Goal: Communication & Community: Ask a question

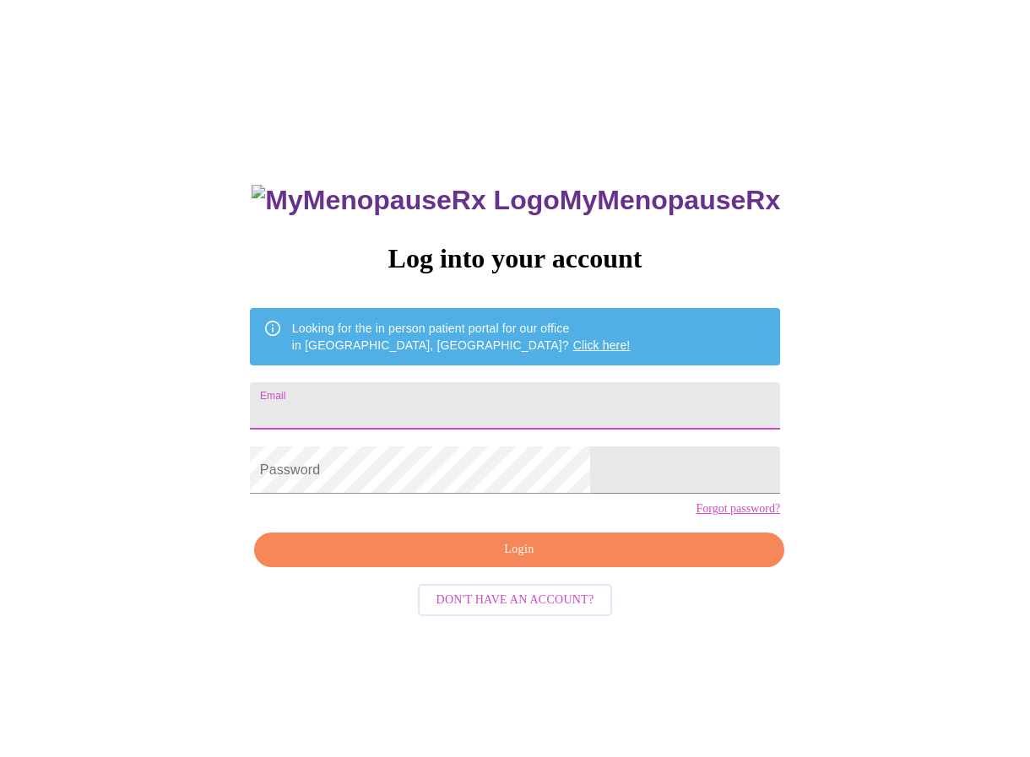
click at [439, 406] on input "Email" at bounding box center [515, 406] width 530 height 47
type input "[EMAIL_ADDRESS][DOMAIN_NAME]"
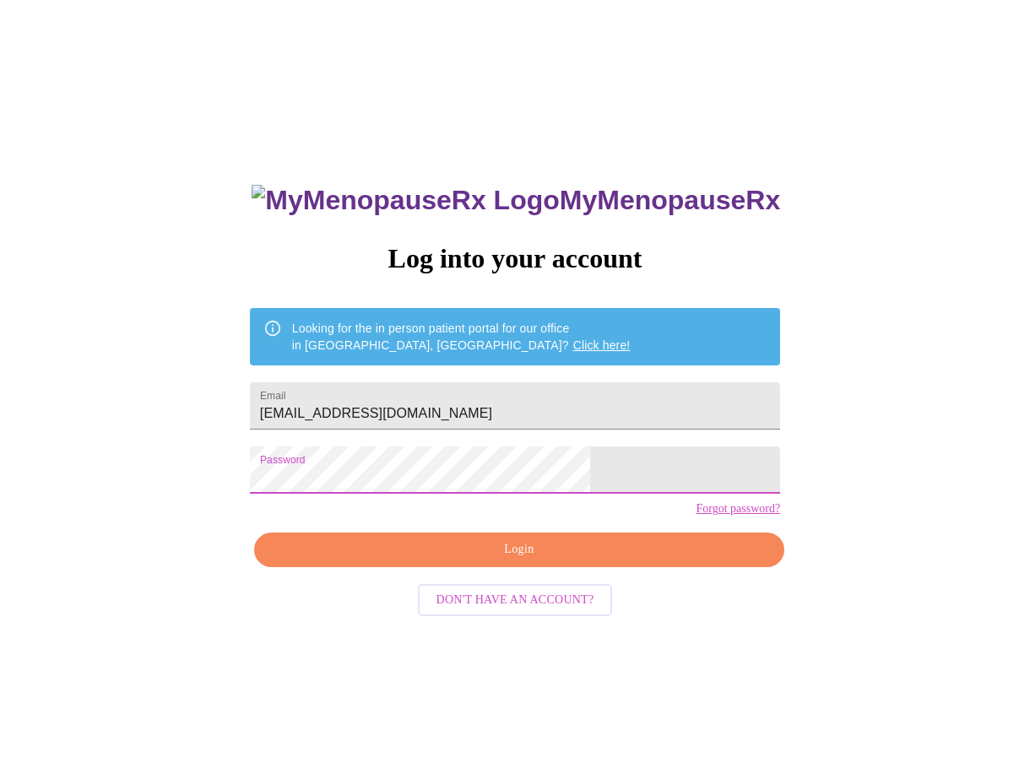
click at [598, 561] on span "Login" at bounding box center [519, 550] width 491 height 21
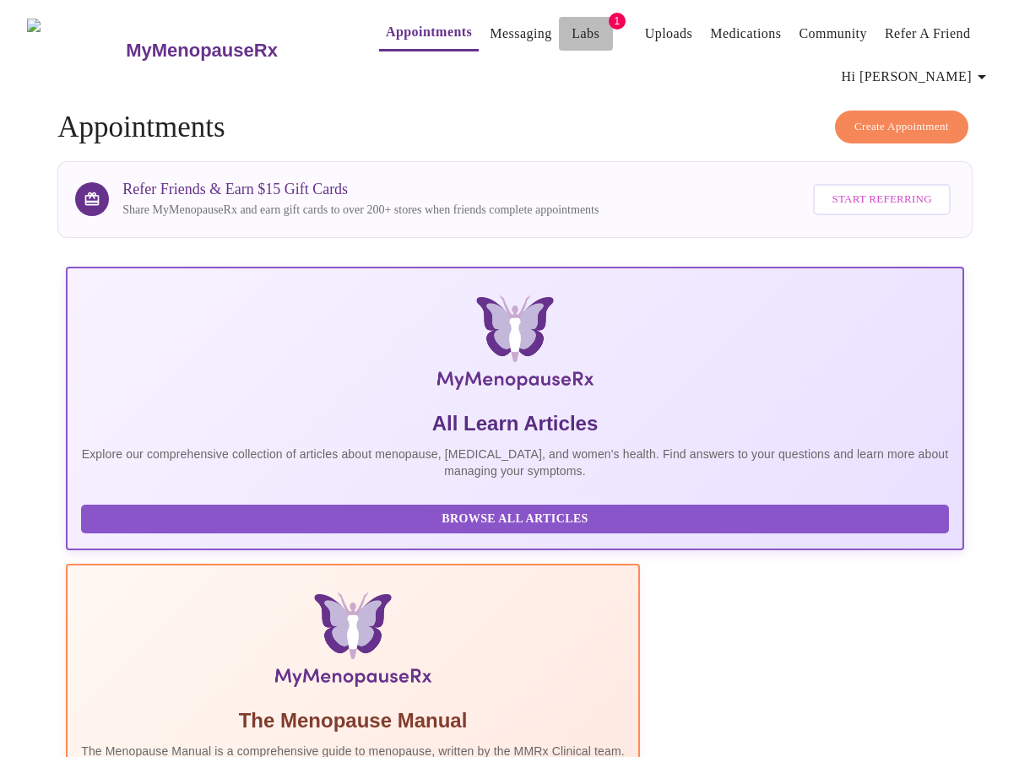
click at [572, 27] on link "Labs" at bounding box center [586, 34] width 28 height 24
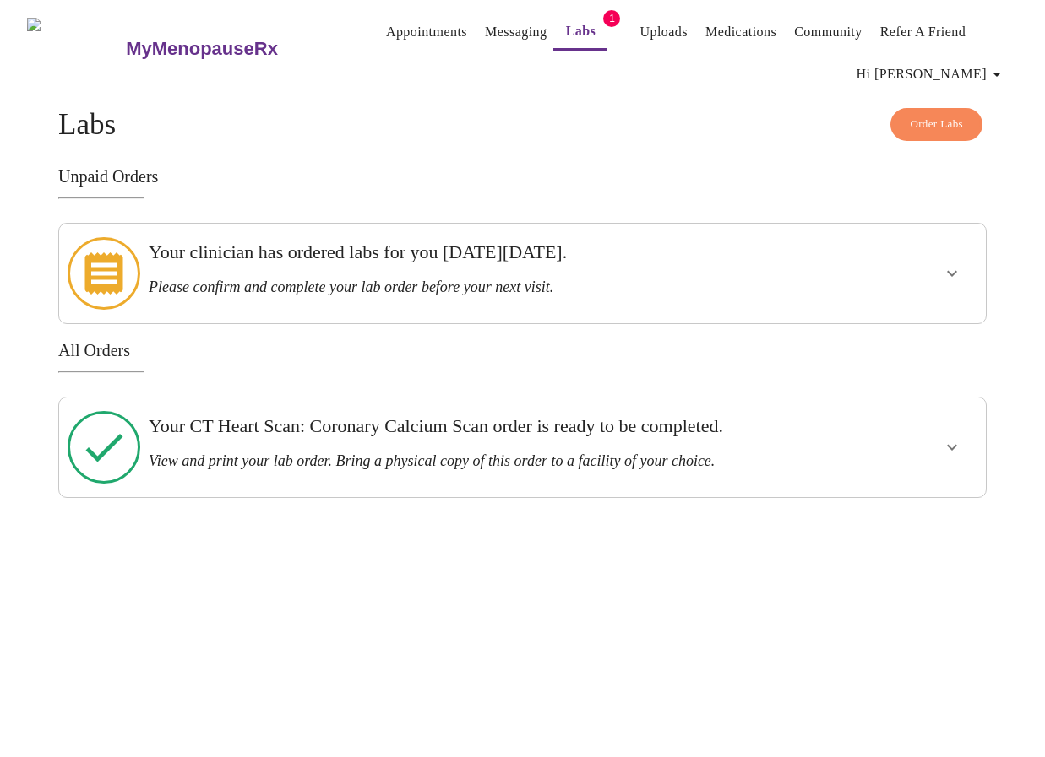
click at [95, 266] on icon at bounding box center [104, 273] width 38 height 42
click at [100, 420] on icon at bounding box center [104, 447] width 73 height 73
click at [957, 271] on icon "show more" at bounding box center [952, 274] width 10 height 6
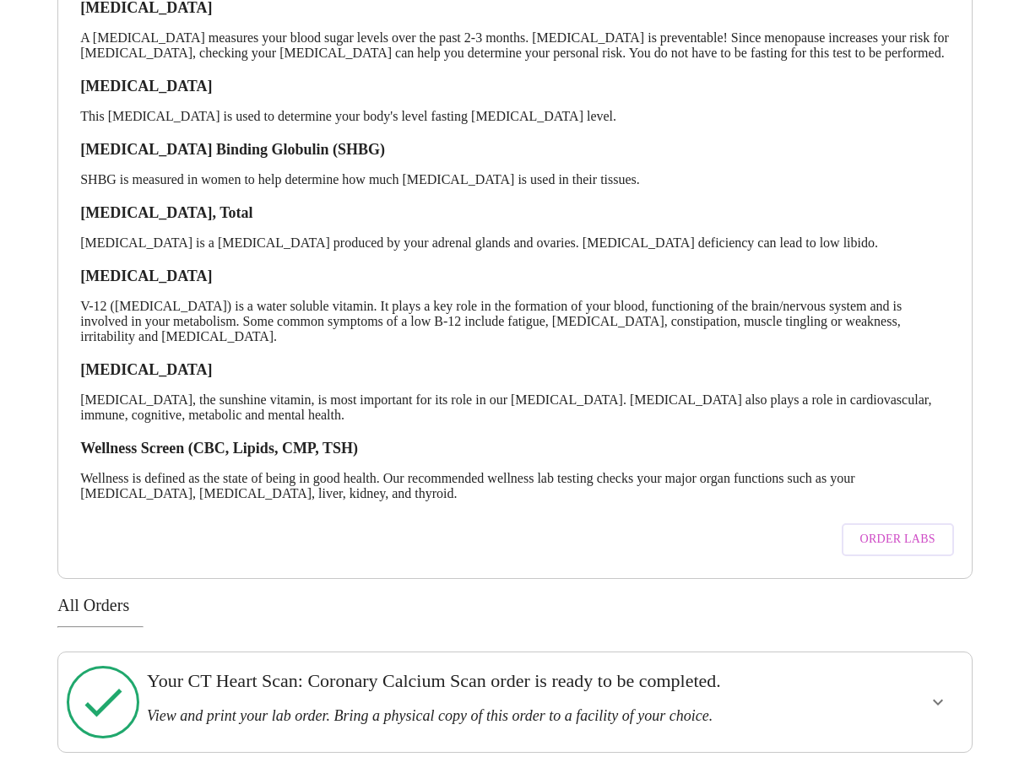
scroll to position [345, 0]
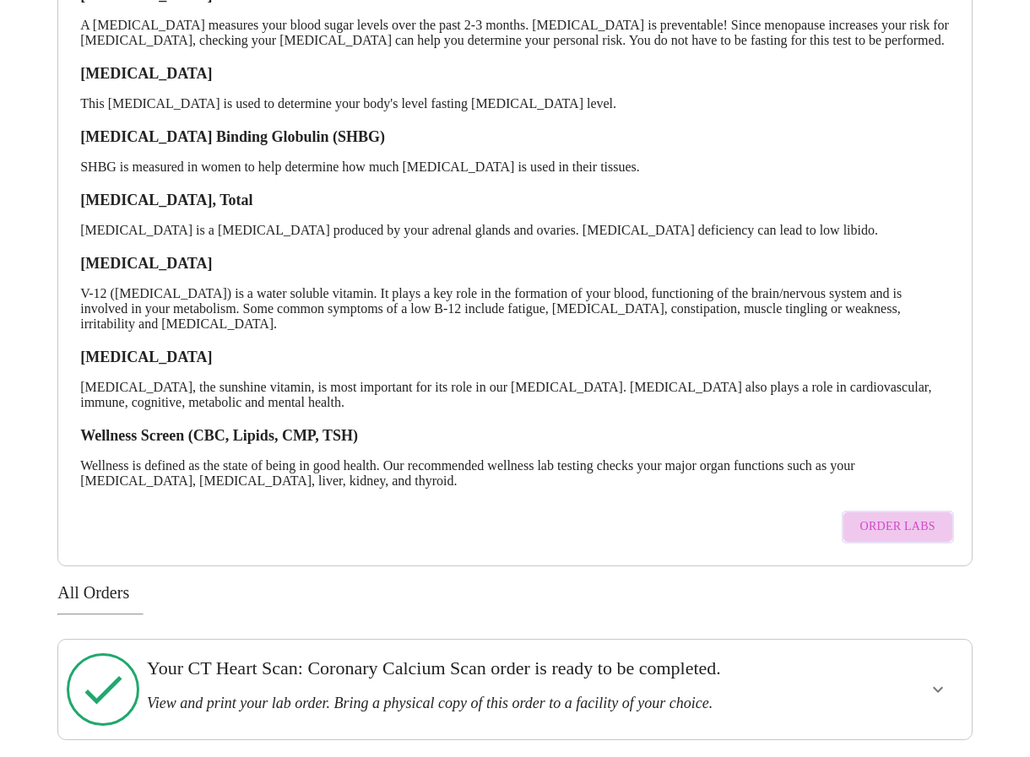
click at [920, 528] on span "Order Labs" at bounding box center [897, 527] width 75 height 21
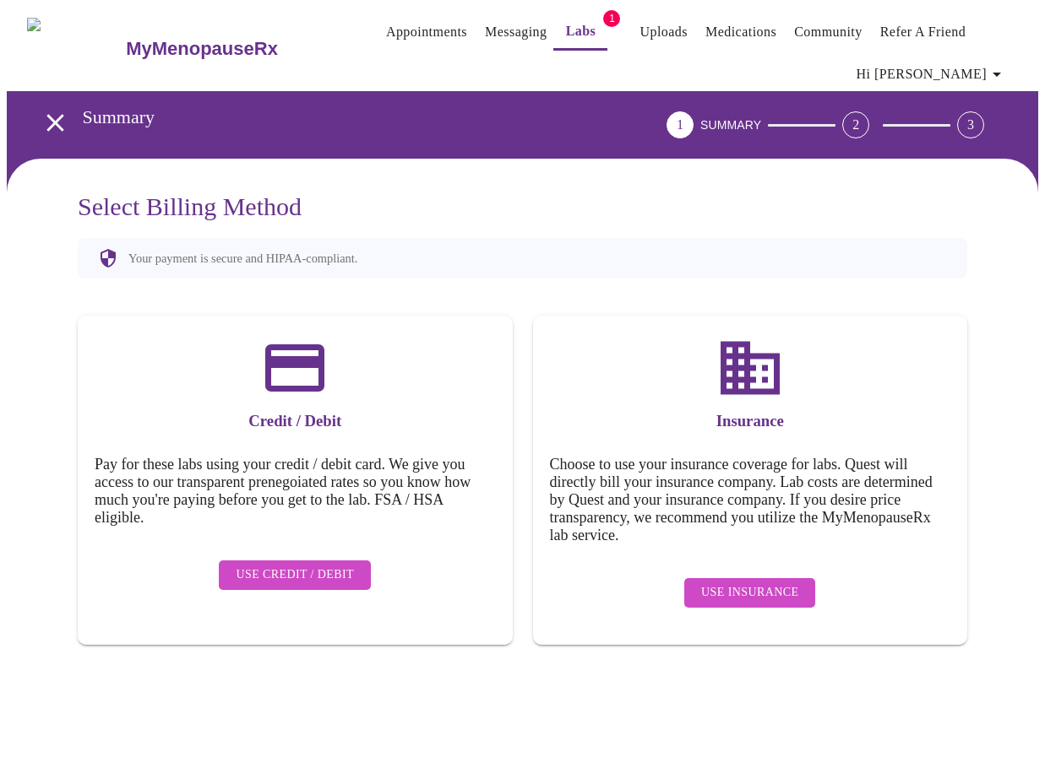
click at [46, 109] on icon "open drawer" at bounding box center [56, 123] width 30 height 30
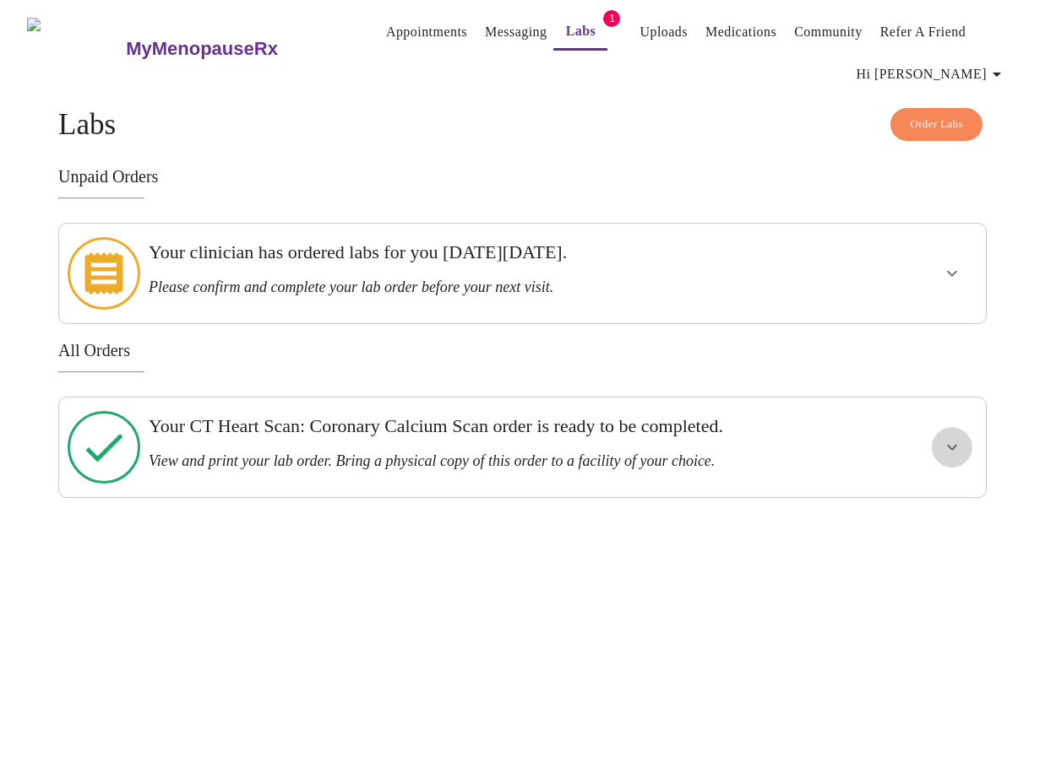
click at [962, 437] on icon "show more" at bounding box center [952, 447] width 20 height 20
click at [931, 498] on span "View Order" at bounding box center [911, 508] width 76 height 21
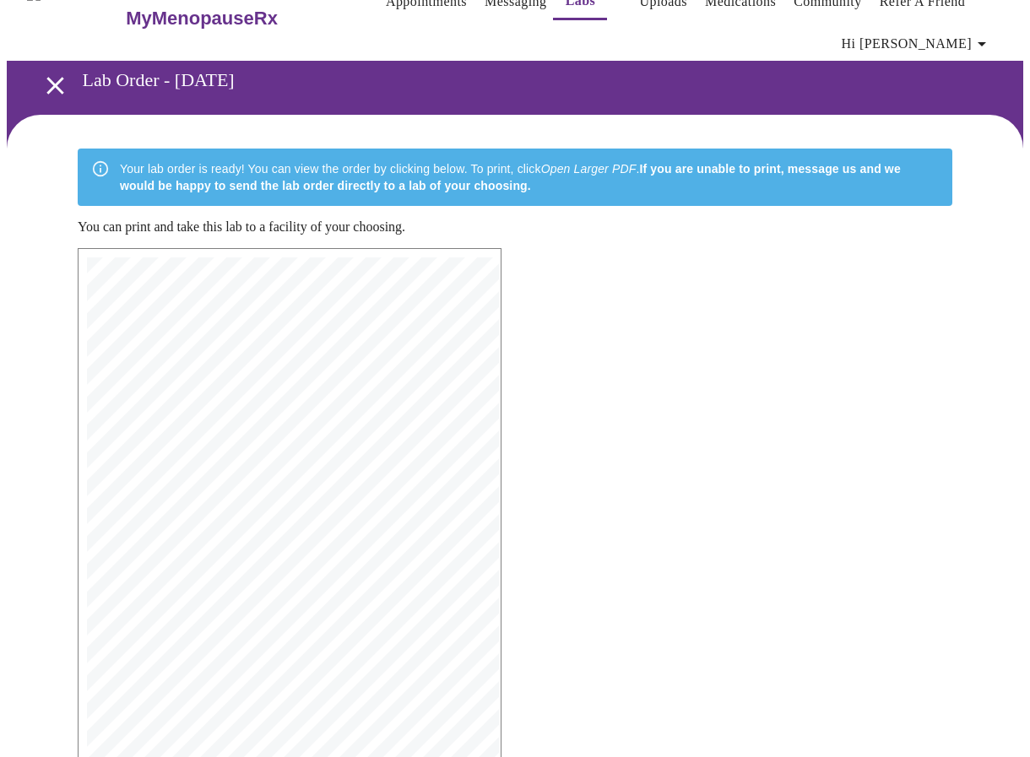
scroll to position [199, 0]
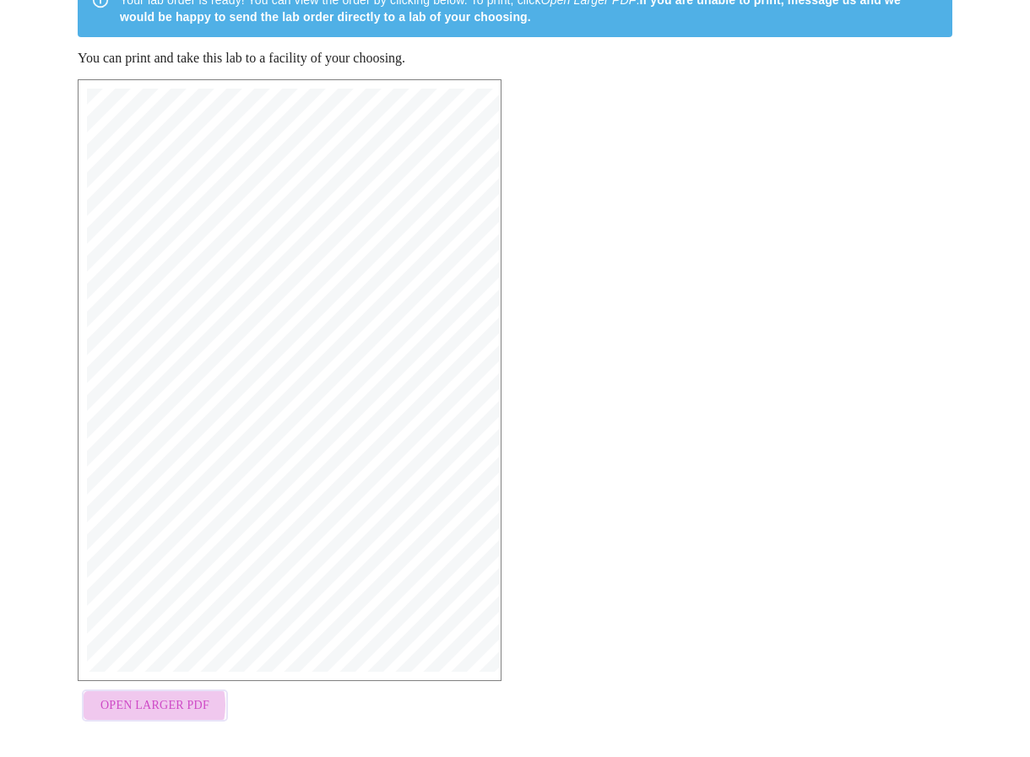
click at [138, 699] on span "Open Larger PDF" at bounding box center [154, 706] width 109 height 21
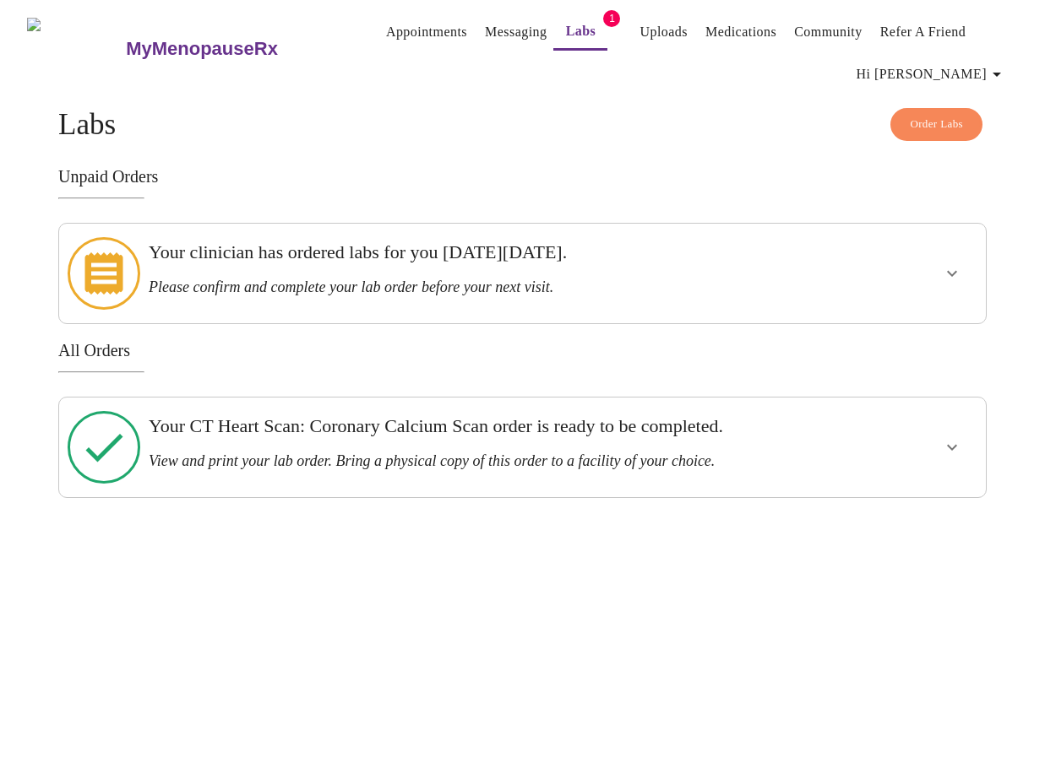
click at [962, 264] on icon "show more" at bounding box center [952, 273] width 20 height 20
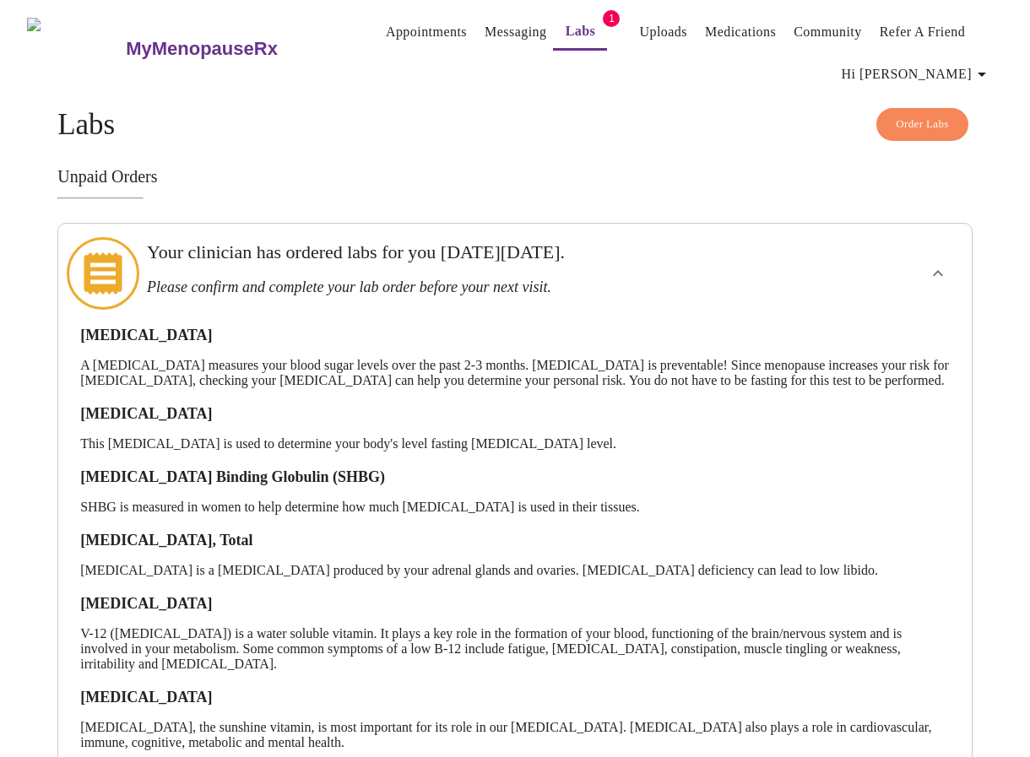
click at [106, 267] on icon at bounding box center [103, 273] width 38 height 42
click at [931, 144] on div "Order Labs Labs Unpaid Orders Your clinician has ordered labs for you [DATE][DA…" at bounding box center [514, 594] width 915 height 973
click at [927, 115] on span "Order Labs" at bounding box center [922, 124] width 53 height 19
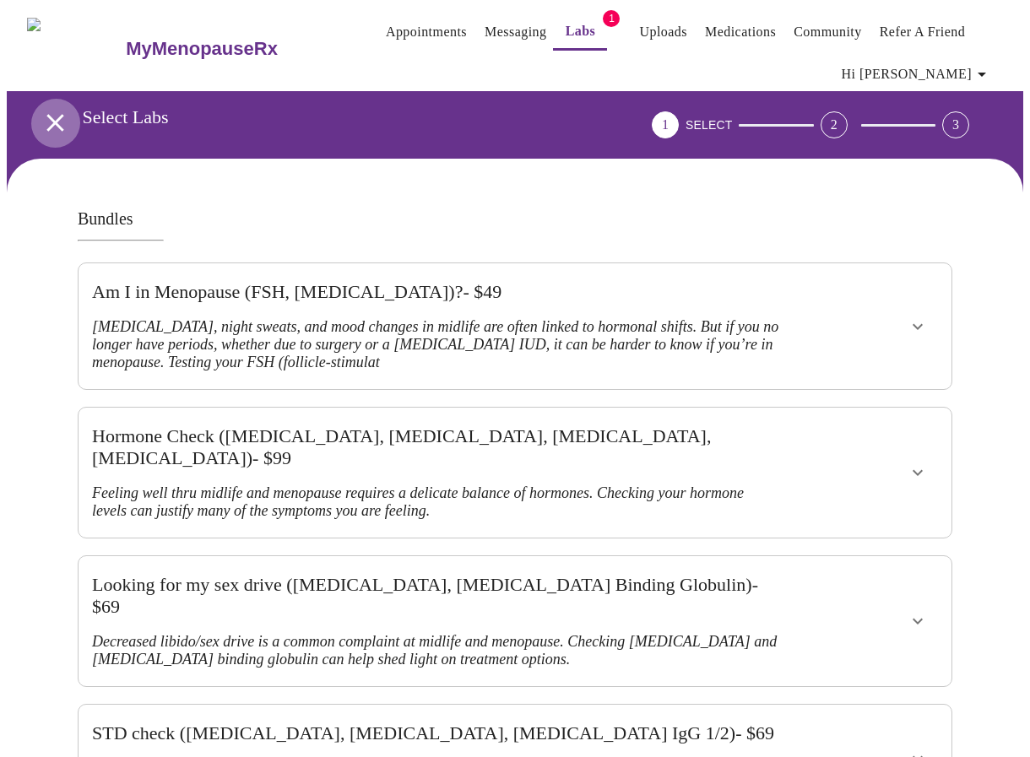
click at [52, 115] on icon "open drawer" at bounding box center [56, 123] width 30 height 30
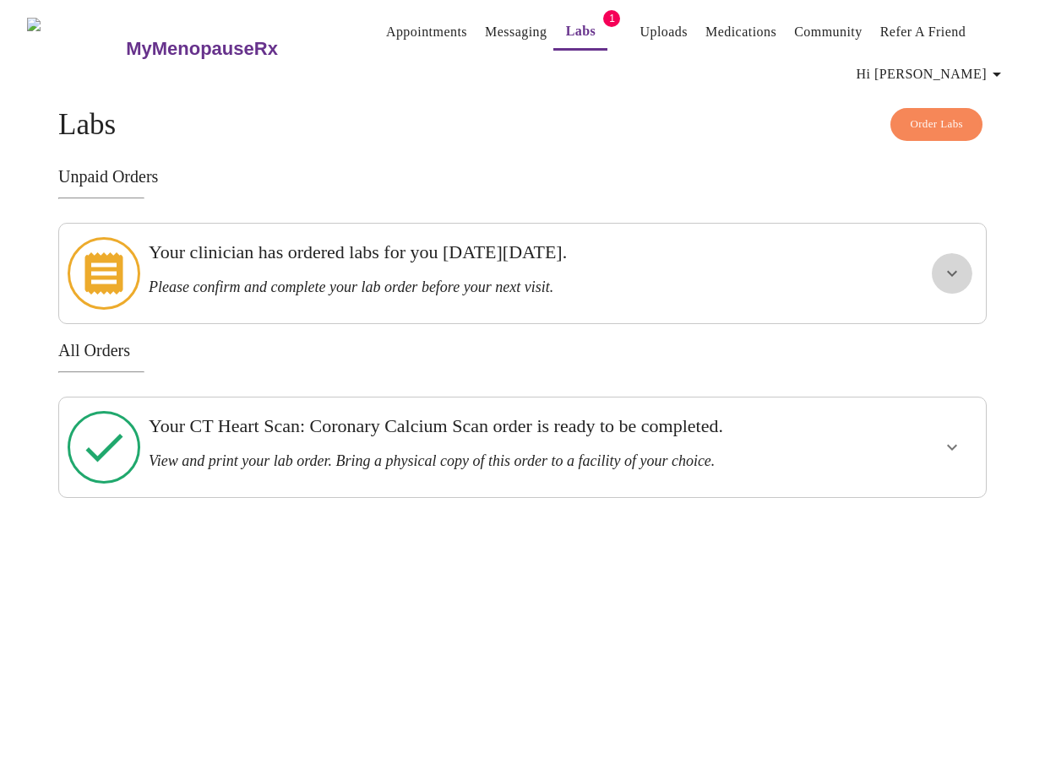
click at [953, 263] on icon "show more" at bounding box center [952, 273] width 20 height 20
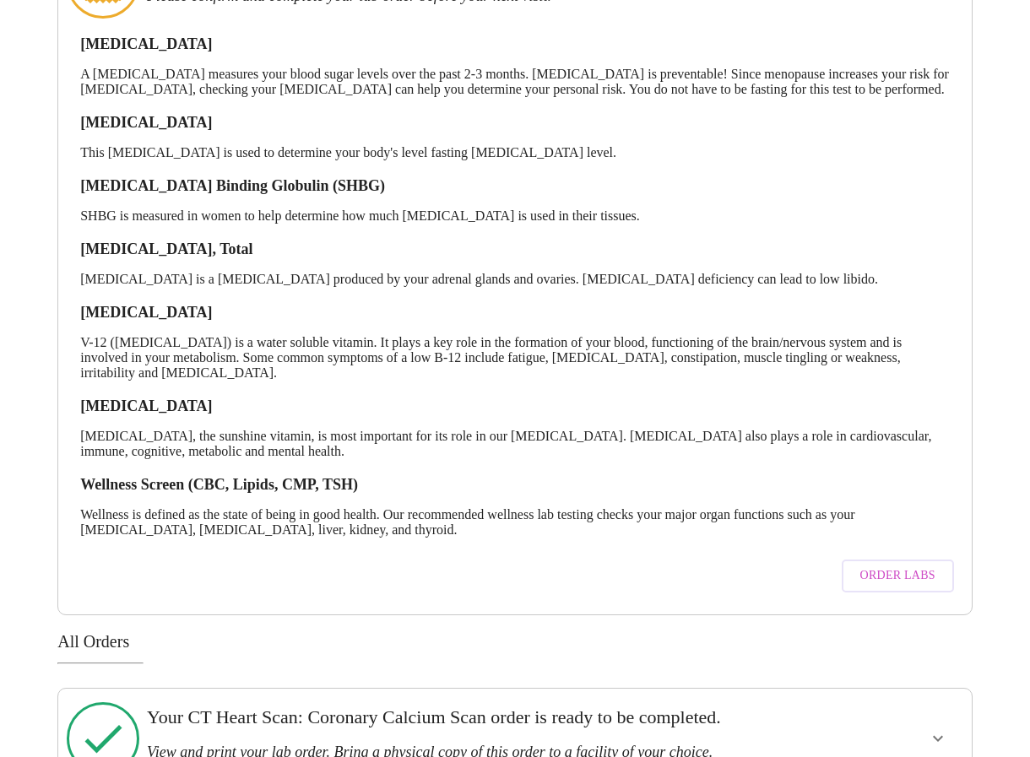
scroll to position [310, 0]
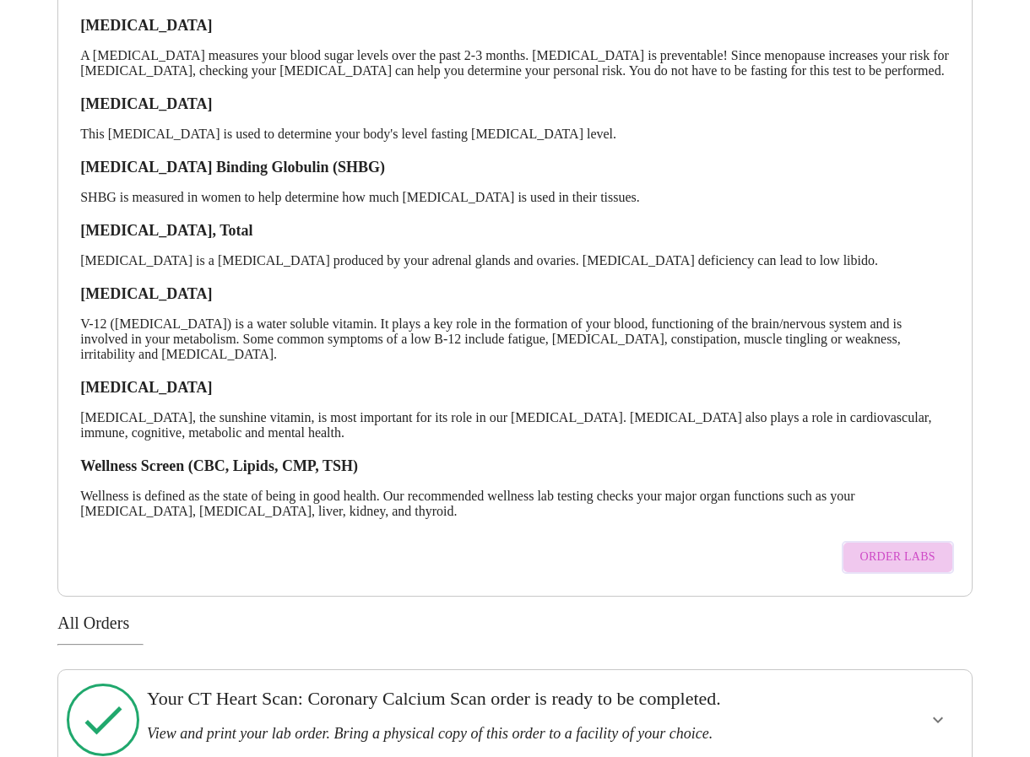
click at [911, 556] on span "Order Labs" at bounding box center [897, 557] width 75 height 21
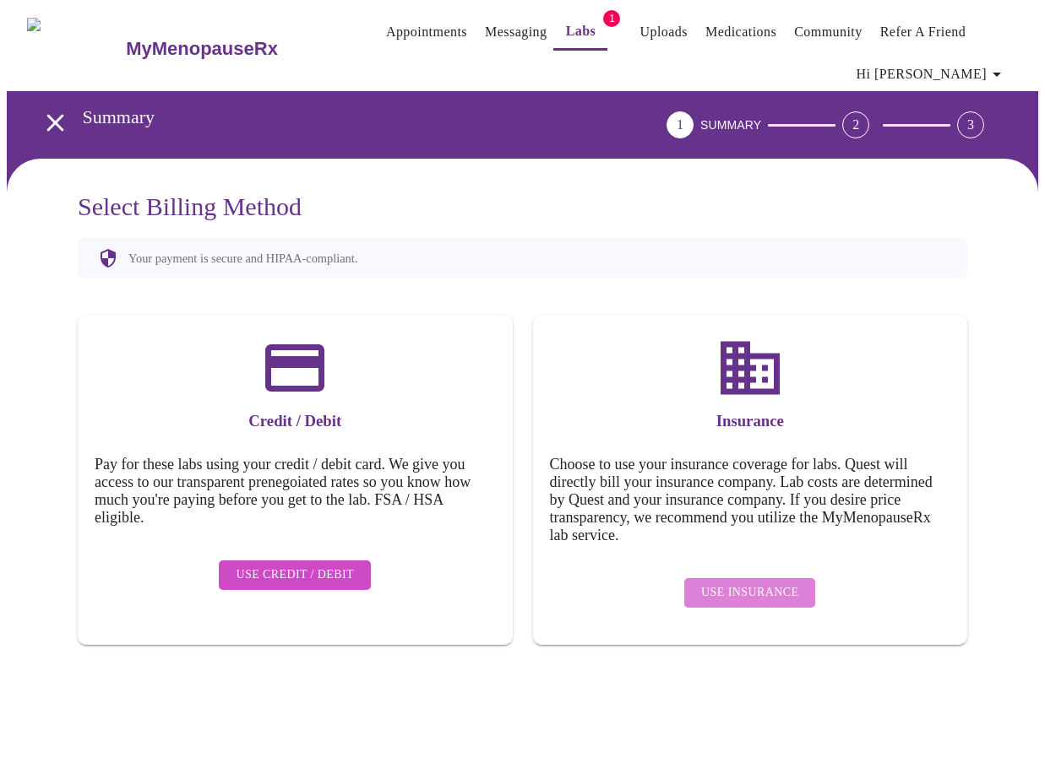
click at [791, 583] on span "Use Insurance" at bounding box center [749, 593] width 97 height 21
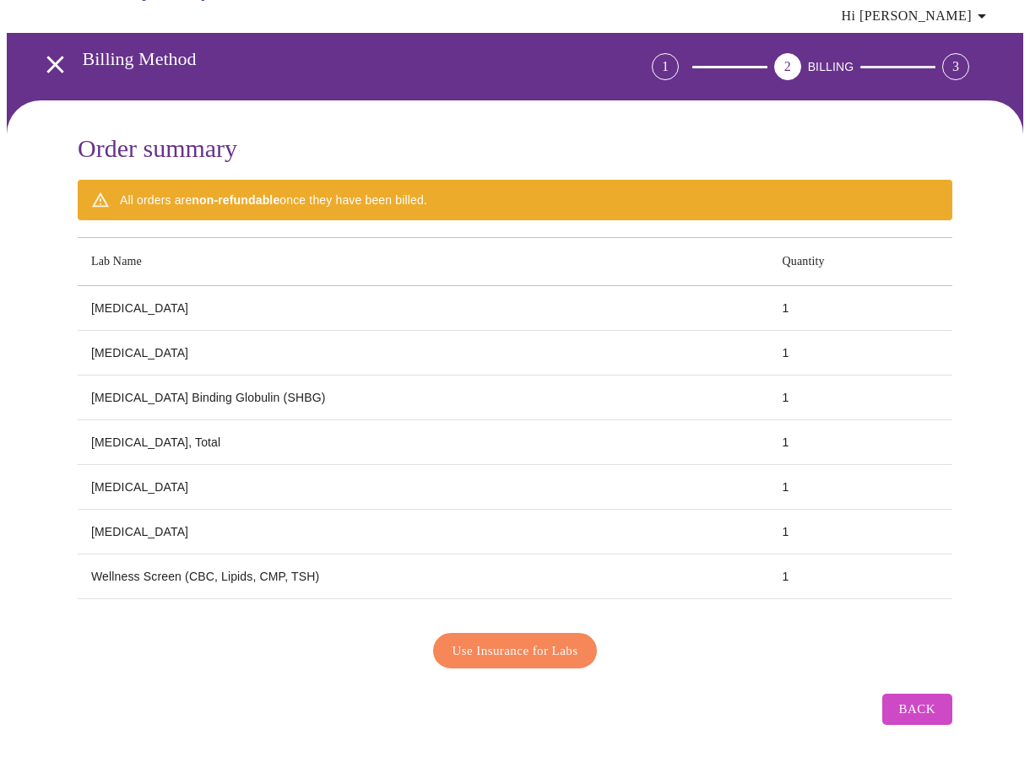
scroll to position [62, 0]
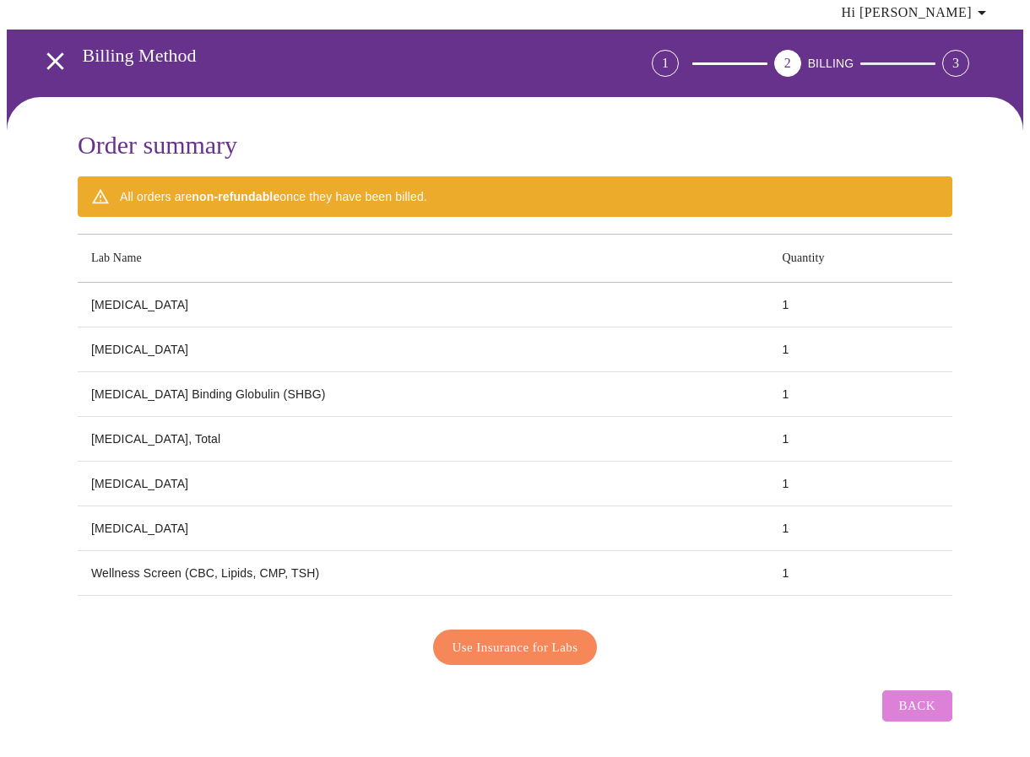
click at [926, 697] on span "Back" at bounding box center [917, 706] width 36 height 22
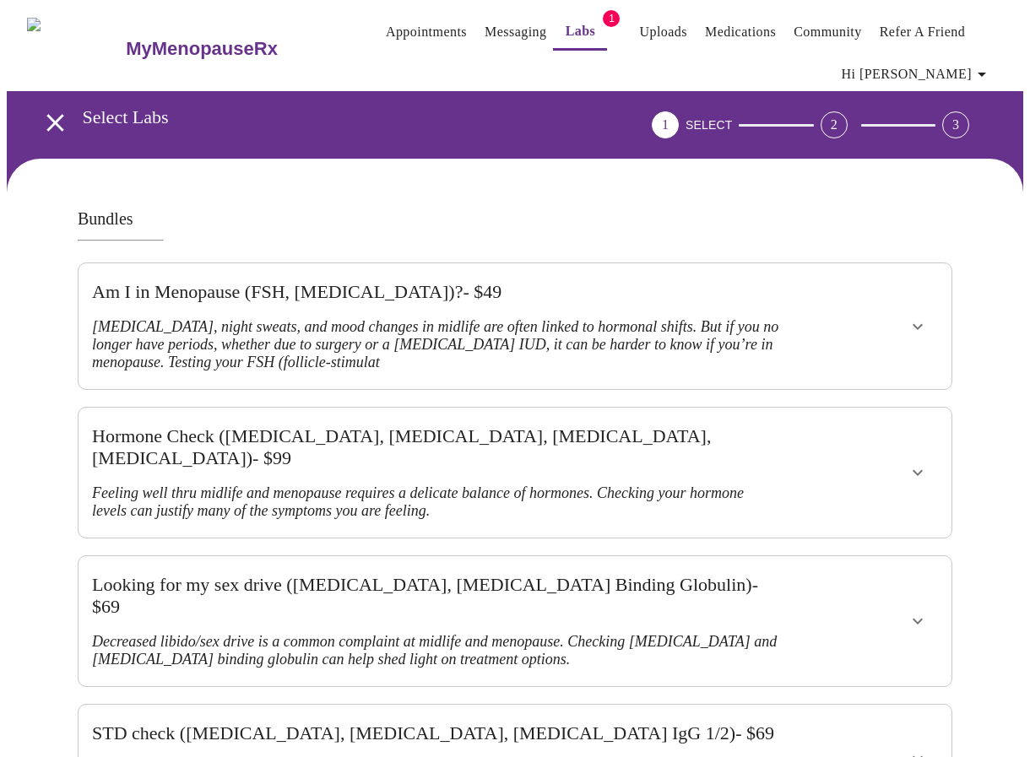
click at [408, 22] on link "Appointments" at bounding box center [426, 32] width 81 height 24
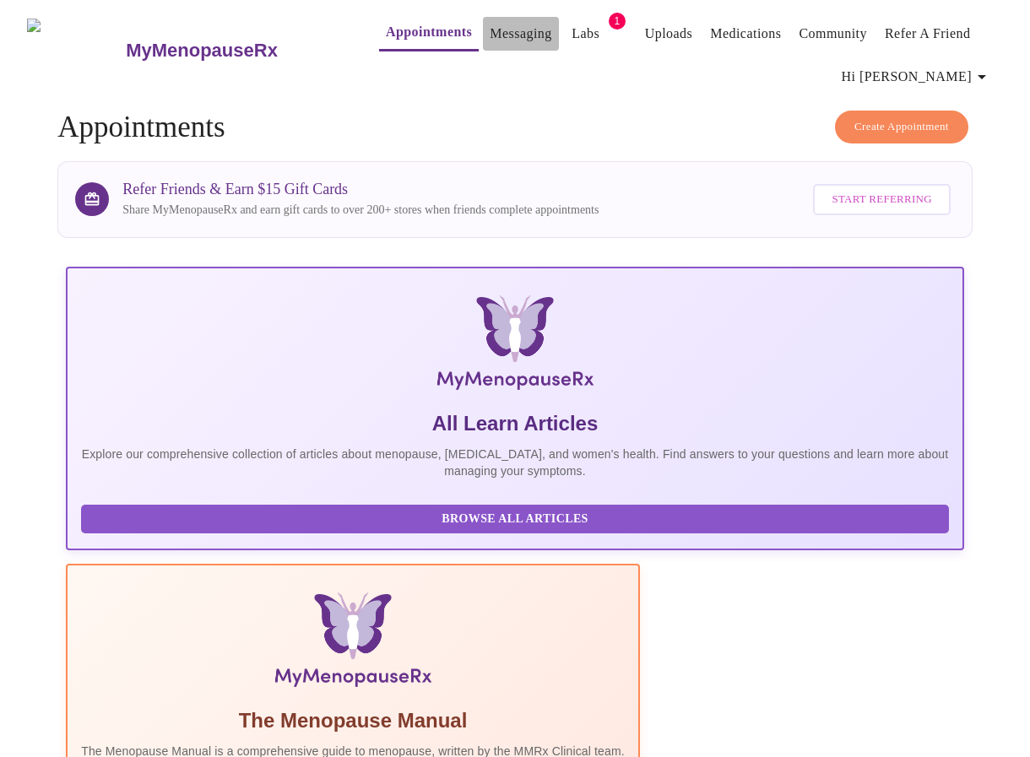
click at [491, 26] on link "Messaging" at bounding box center [521, 34] width 62 height 24
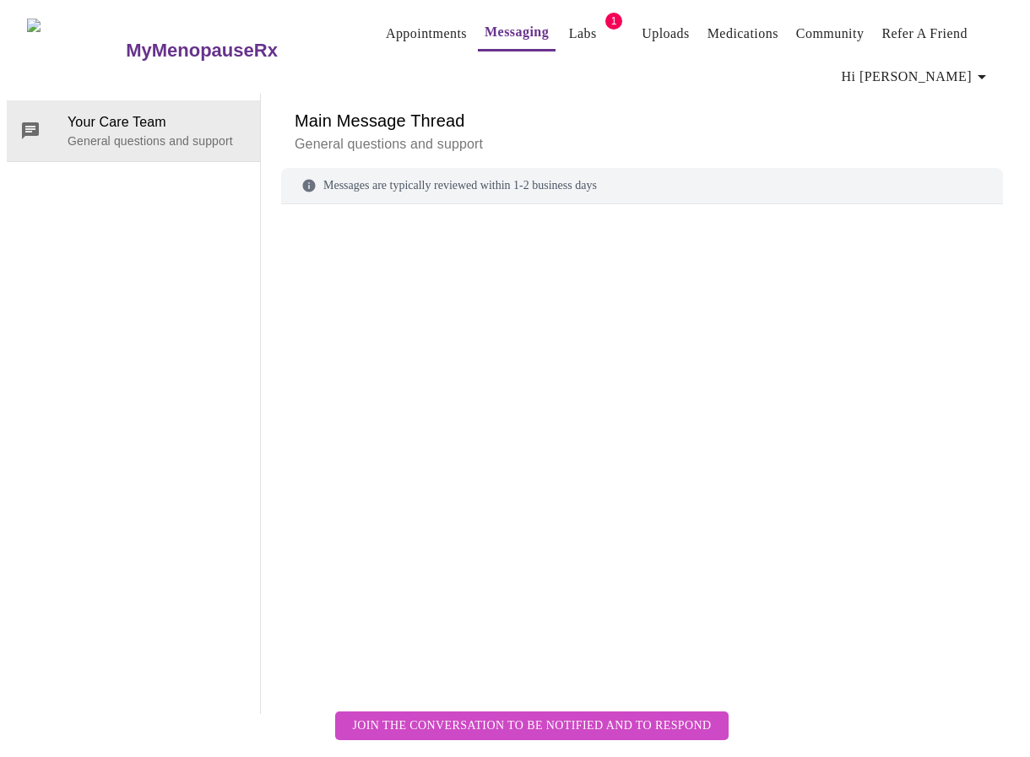
scroll to position [87, 0]
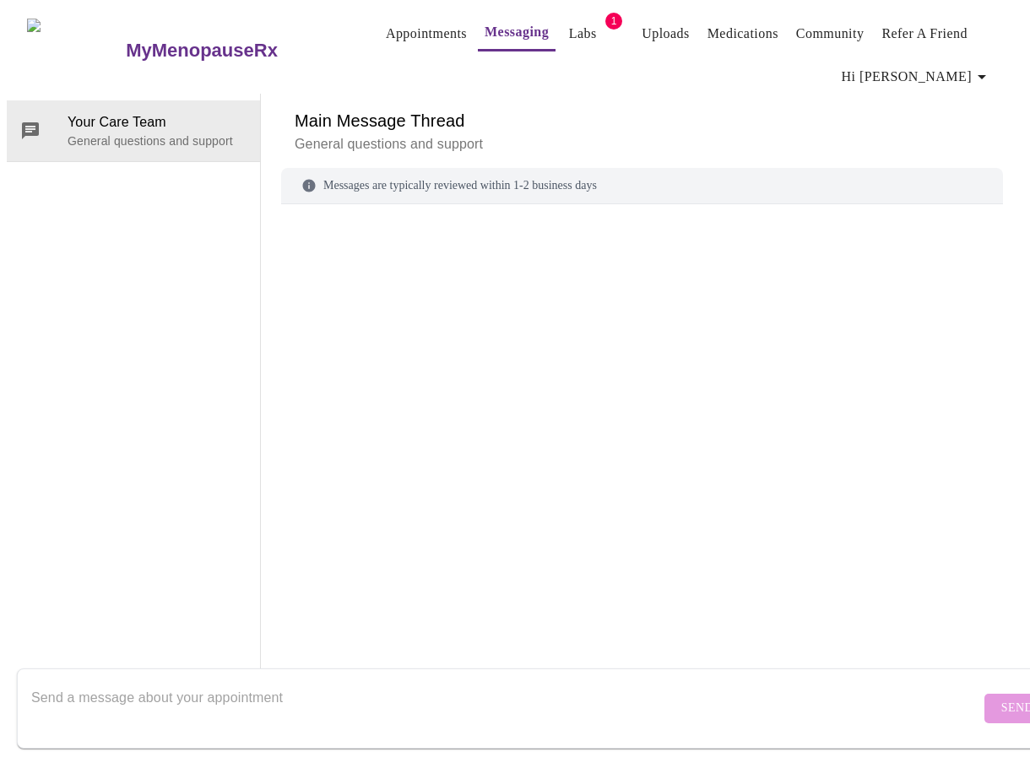
click at [323, 168] on div "Messages are typically reviewed within 1-2 business days" at bounding box center [642, 407] width 722 height 479
click at [344, 168] on div "Messages are typically reviewed within 1-2 business days" at bounding box center [642, 186] width 722 height 36
click at [314, 225] on div at bounding box center [642, 436] width 722 height 422
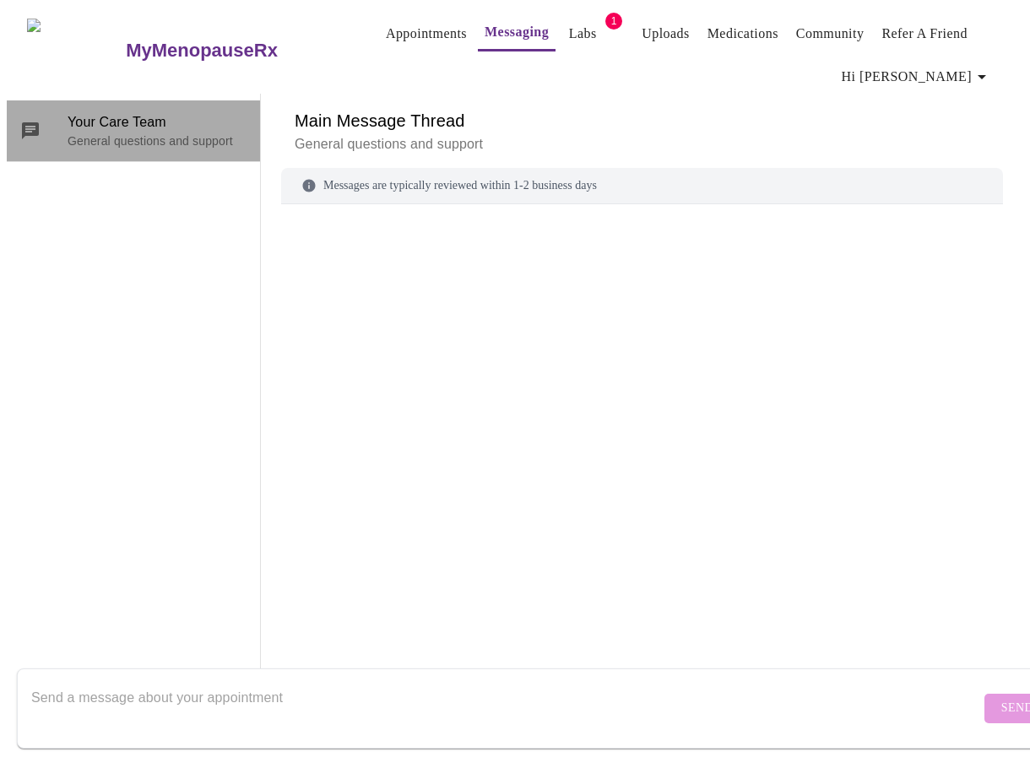
click at [131, 112] on span "Your Care Team" at bounding box center [157, 122] width 179 height 20
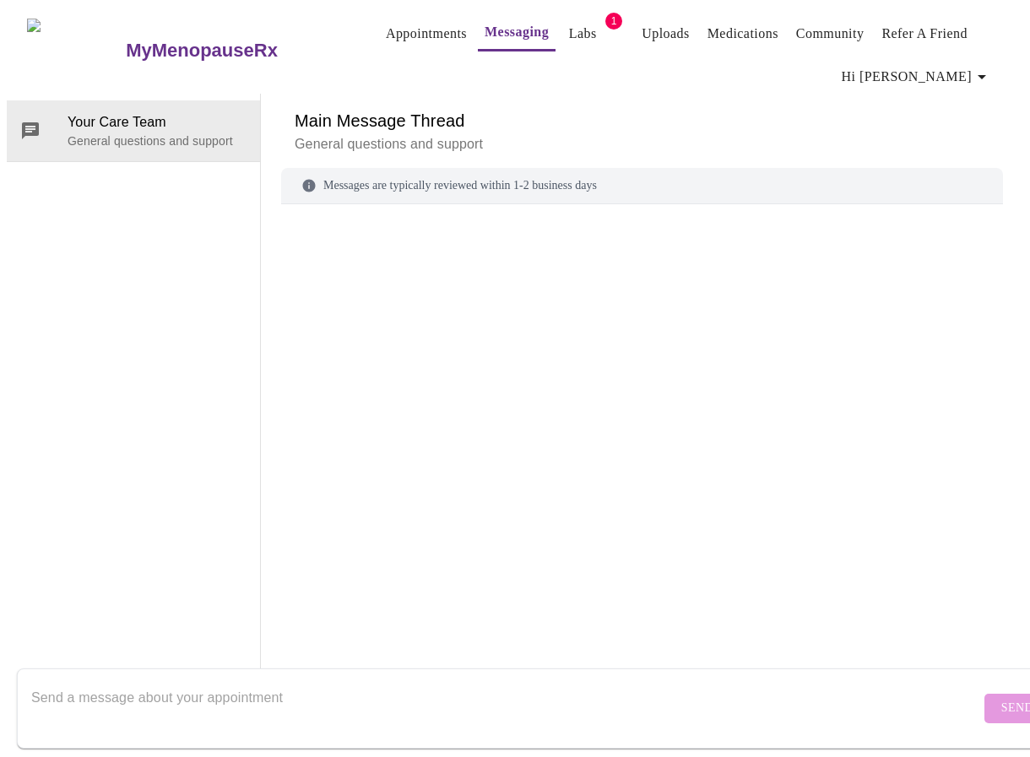
click at [84, 103] on div "Your Care Team General questions and support" at bounding box center [134, 404] width 254 height 621
click at [129, 708] on textarea "Send a message about your appointment" at bounding box center [505, 708] width 949 height 54
click at [343, 681] on textarea "I have an order for bloodwork in my portal. It is not printable" at bounding box center [505, 708] width 949 height 54
click at [412, 682] on textarea "I have an order for bloodwork in my portal. It is not a printable" at bounding box center [505, 708] width 949 height 54
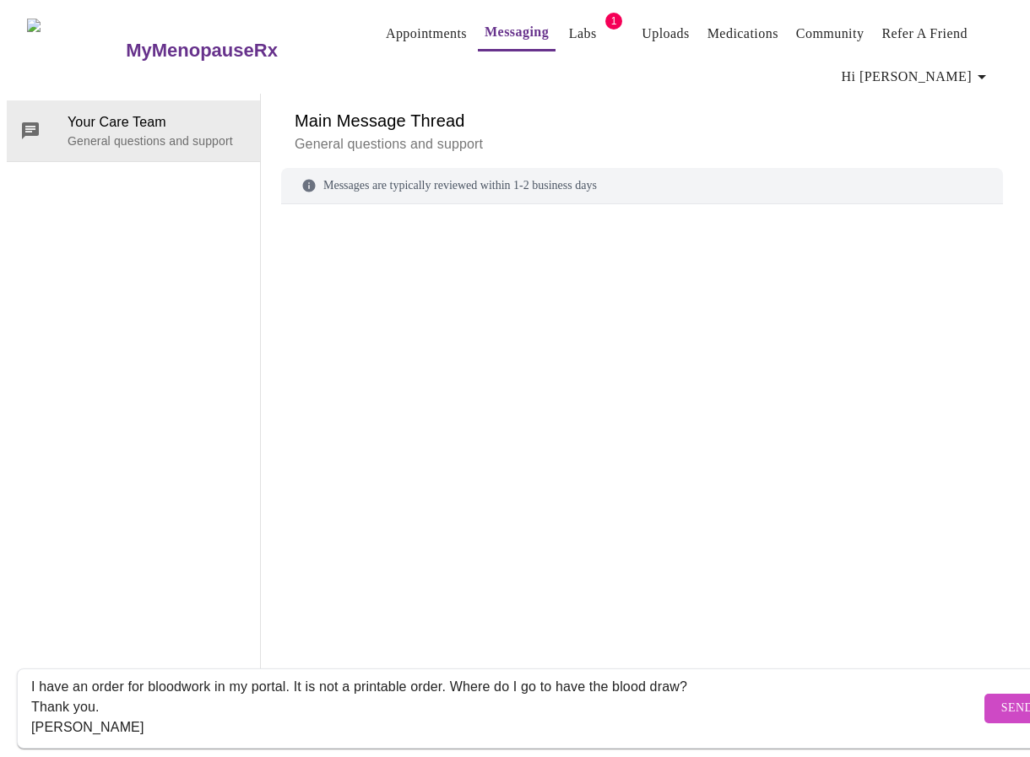
scroll to position [31, 0]
type textarea "I have an order for bloodwork in my portal. It is not a printable order. Where …"
click at [985, 695] on button "Send" at bounding box center [1018, 709] width 66 height 30
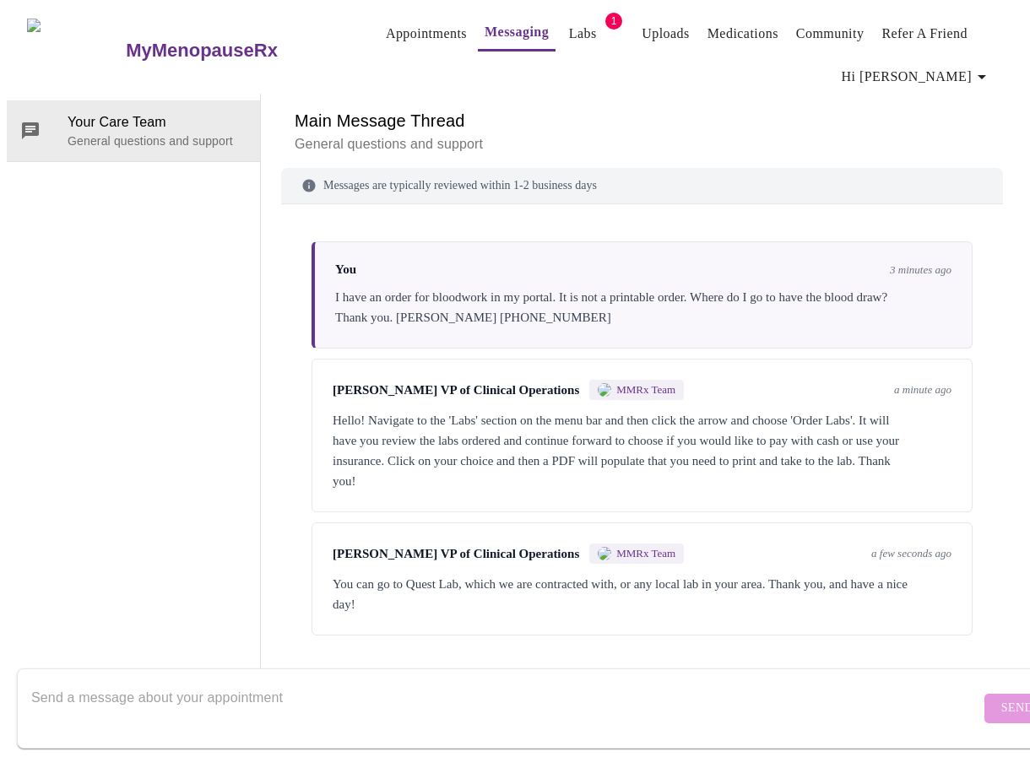
drag, startPoint x: 134, startPoint y: 698, endPoint x: 144, endPoint y: 671, distance: 27.8
click at [136, 698] on textarea "Send a message about your appointment" at bounding box center [505, 708] width 949 height 54
drag, startPoint x: 903, startPoint y: 684, endPoint x: 918, endPoint y: 718, distance: 37.0
click at [902, 720] on div "Thank you" at bounding box center [505, 708] width 949 height 65
type textarea "Thank you"
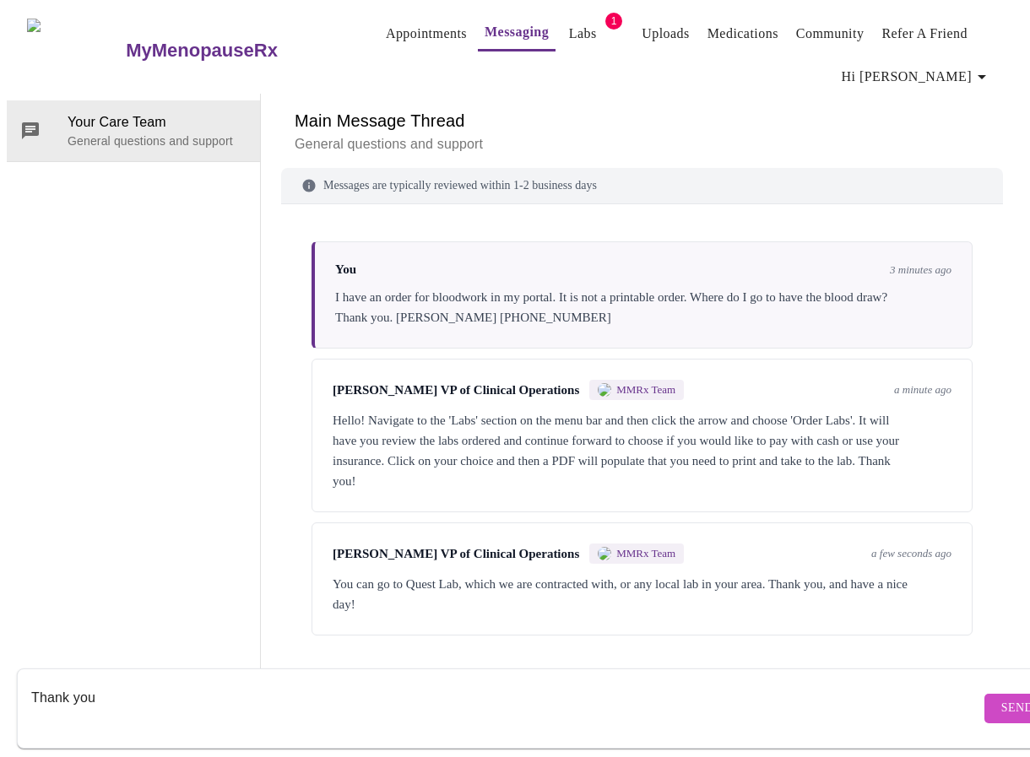
click at [985, 694] on button "Send" at bounding box center [1018, 709] width 66 height 30
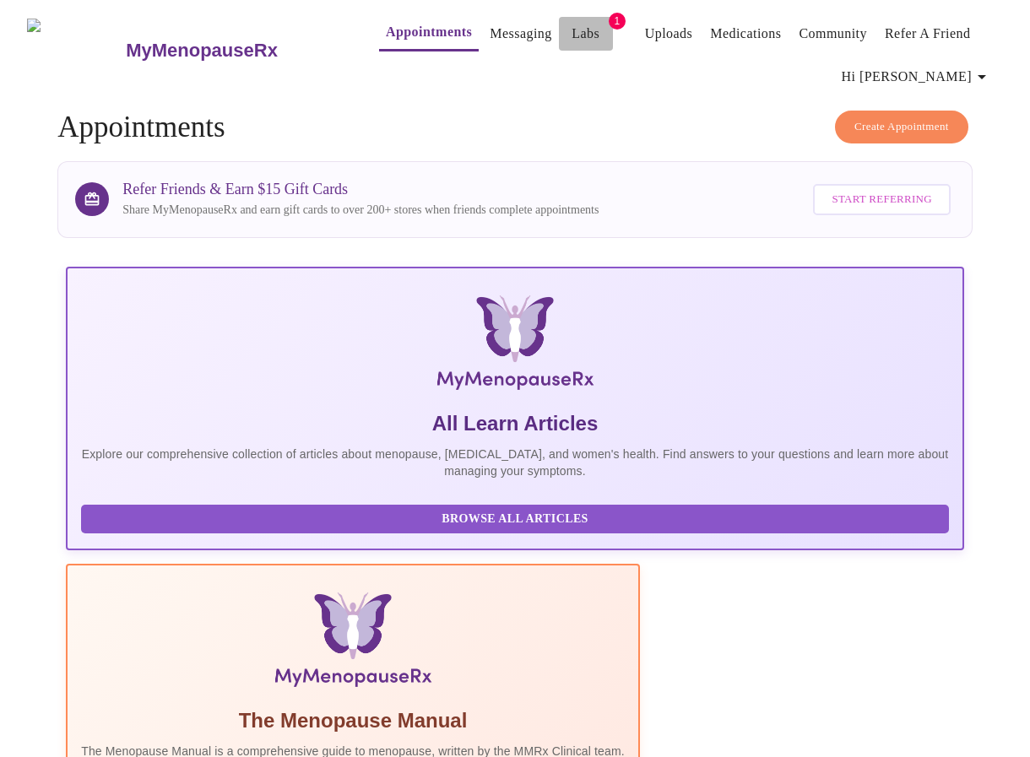
click at [572, 22] on link "Labs" at bounding box center [586, 34] width 28 height 24
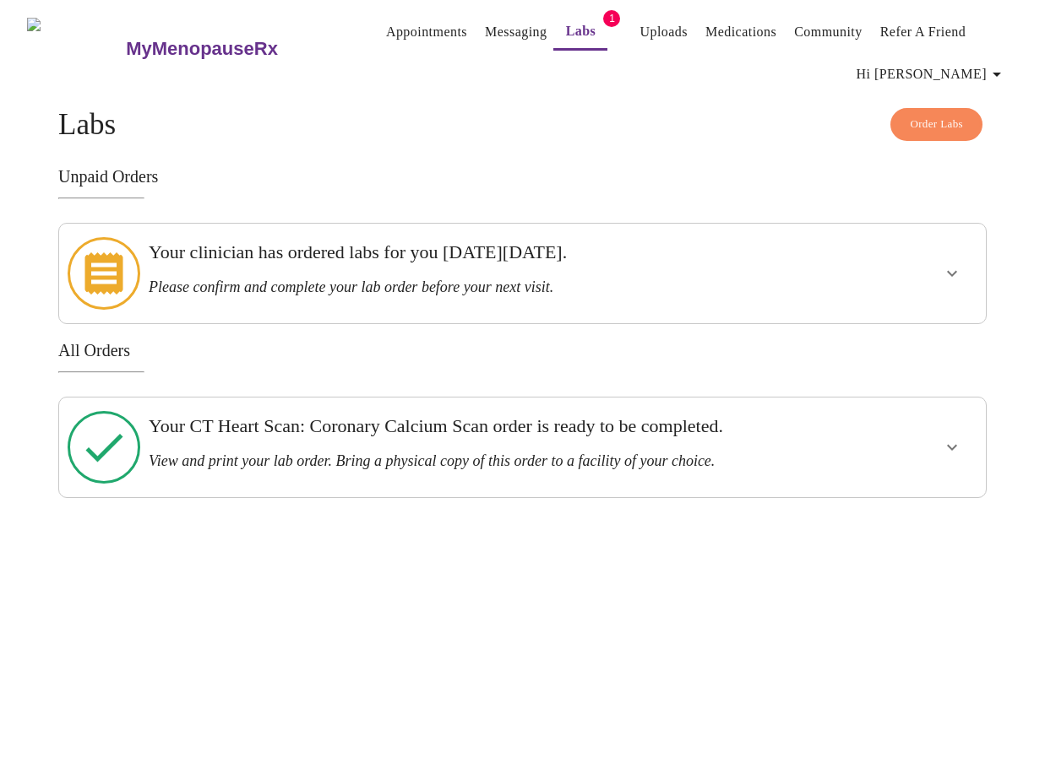
click at [106, 270] on icon at bounding box center [104, 273] width 38 height 42
click at [957, 271] on icon "show more" at bounding box center [952, 274] width 10 height 6
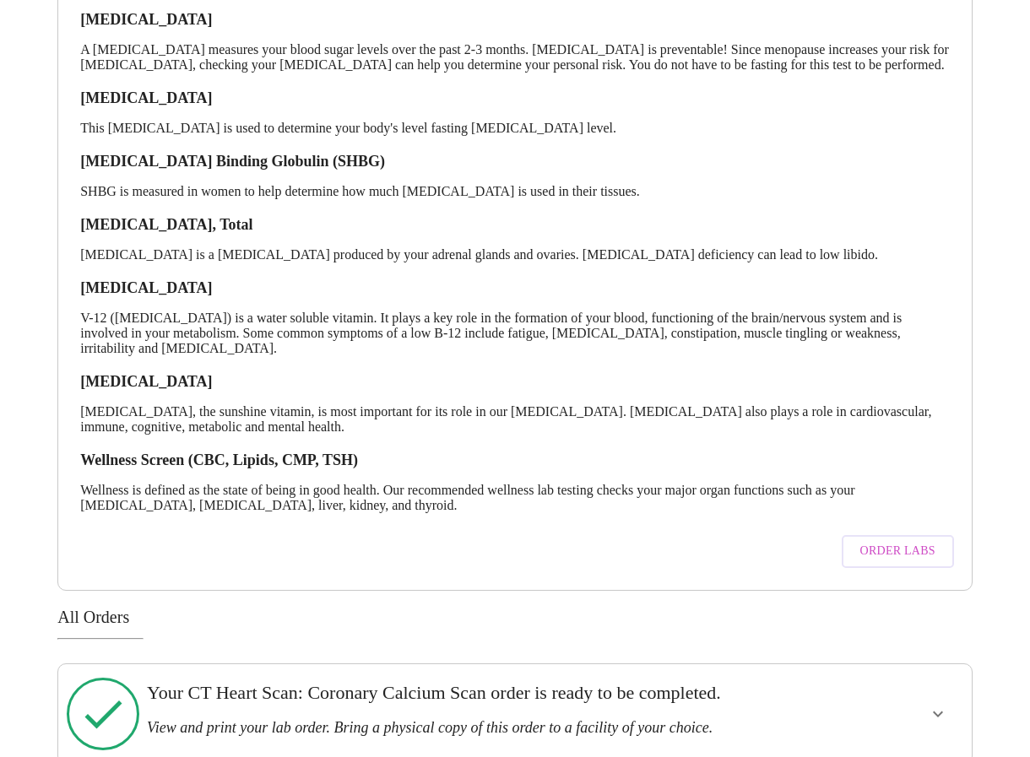
scroll to position [338, 0]
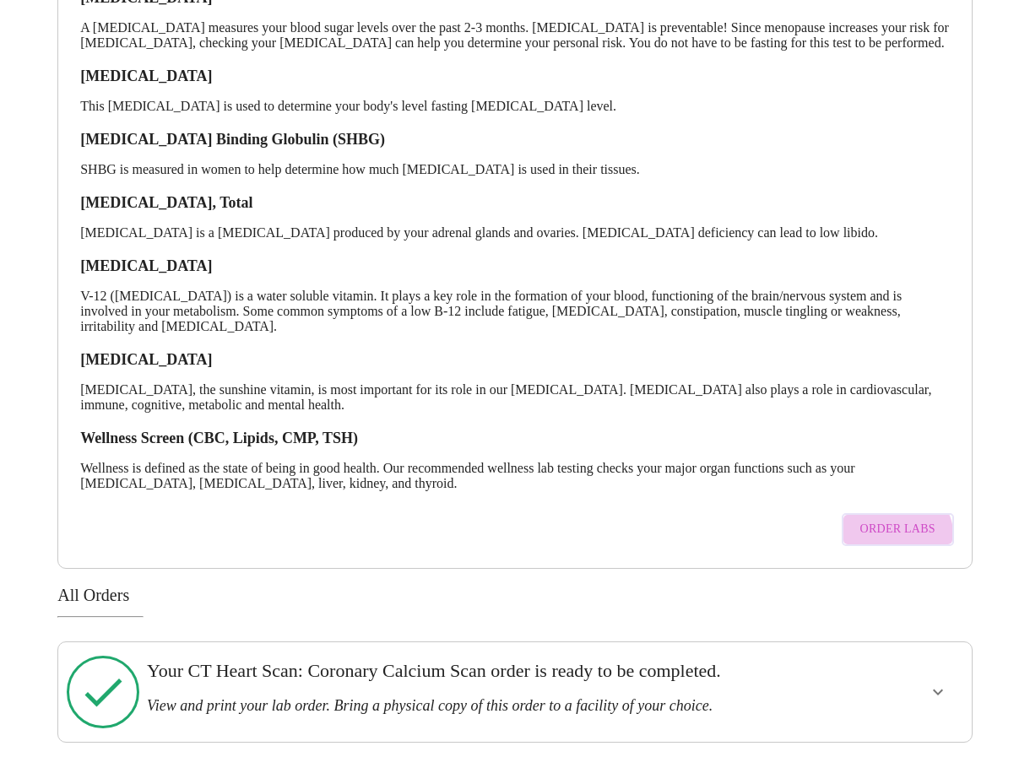
click at [893, 541] on button "Order Labs" at bounding box center [898, 529] width 112 height 33
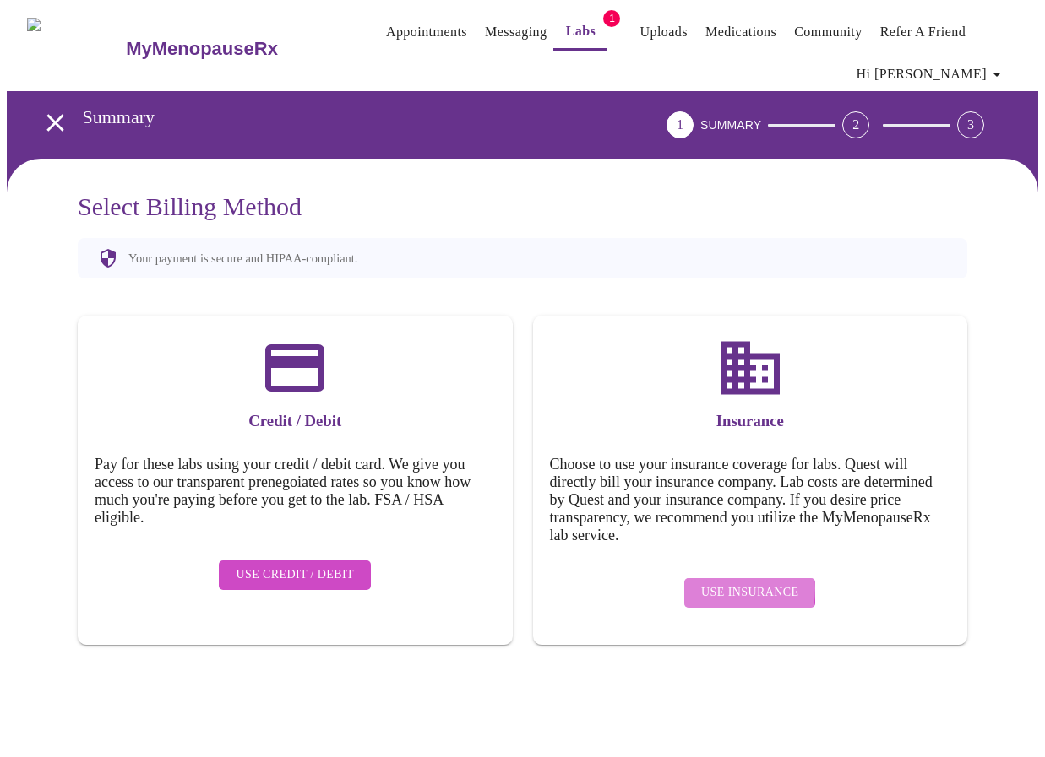
click at [729, 583] on span "Use Insurance" at bounding box center [749, 593] width 97 height 21
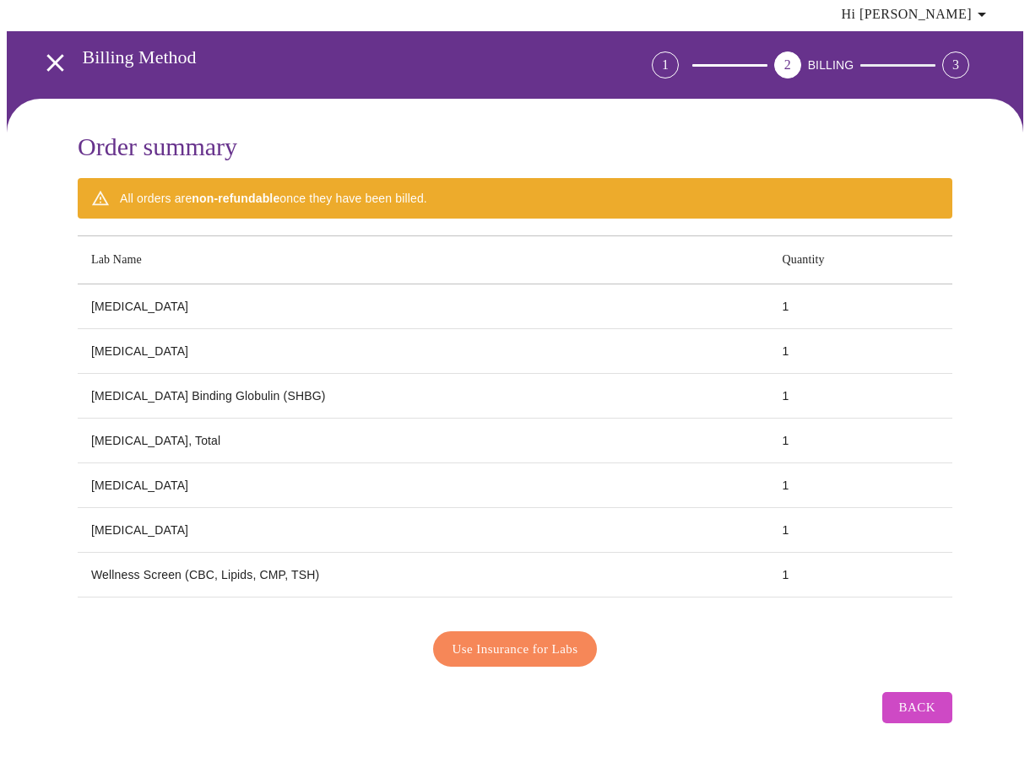
scroll to position [62, 0]
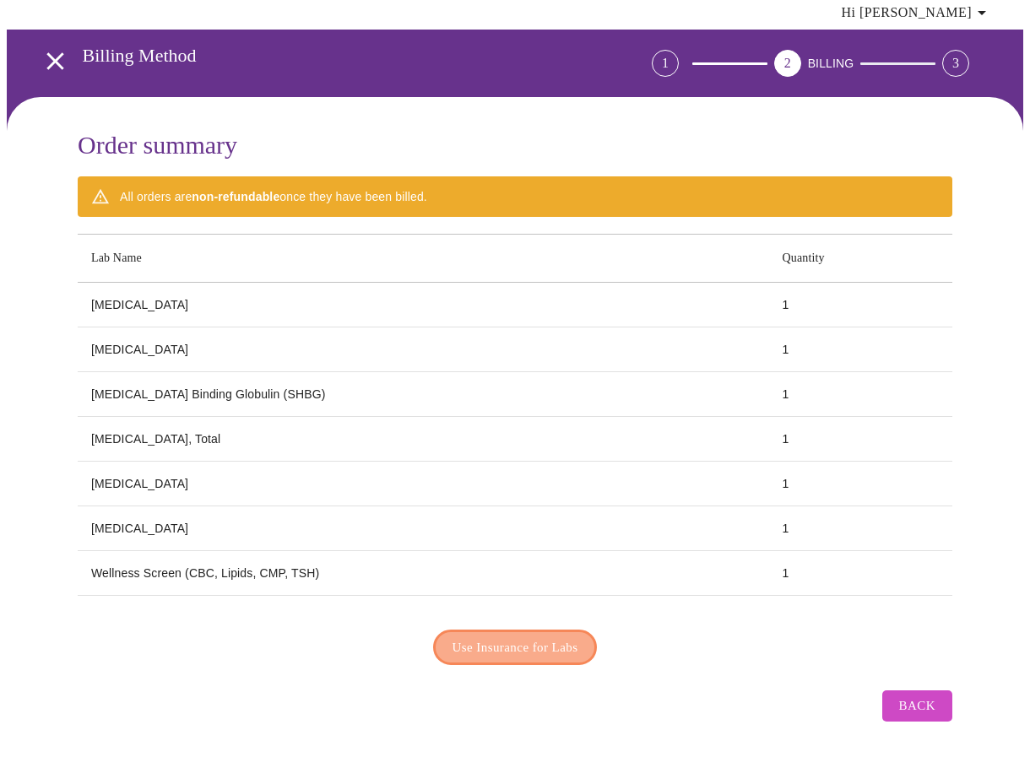
click at [546, 630] on button "Use Insurance for Labs" at bounding box center [515, 647] width 165 height 35
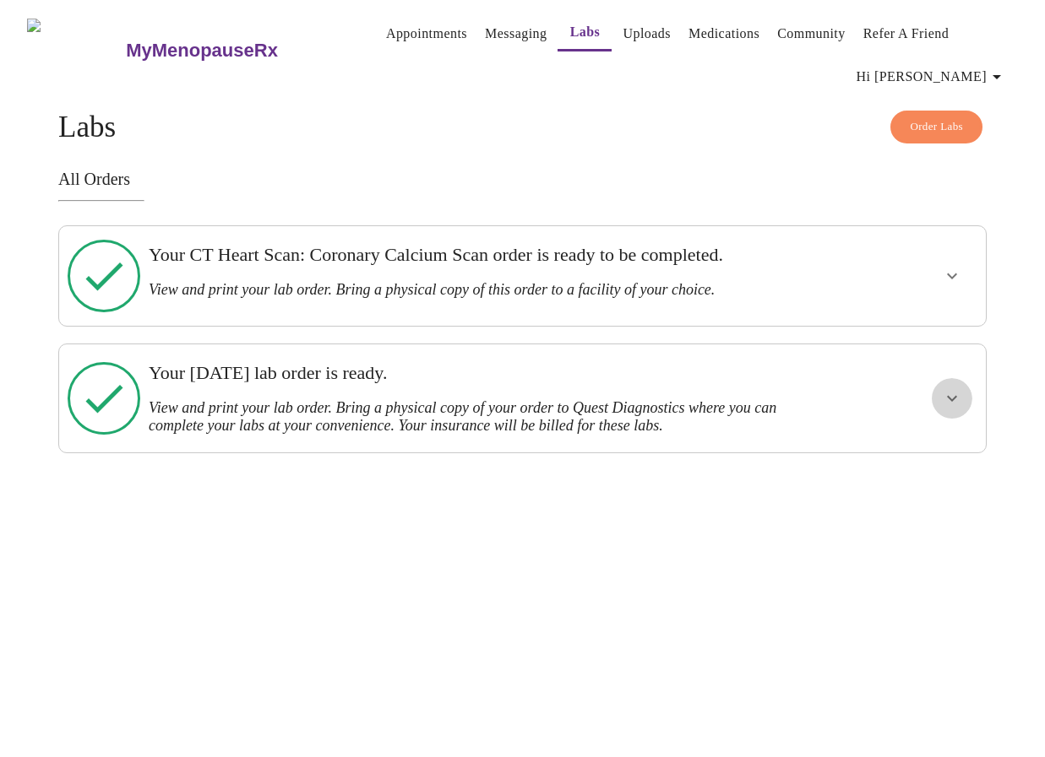
click at [958, 388] on icon "show more" at bounding box center [952, 398] width 20 height 20
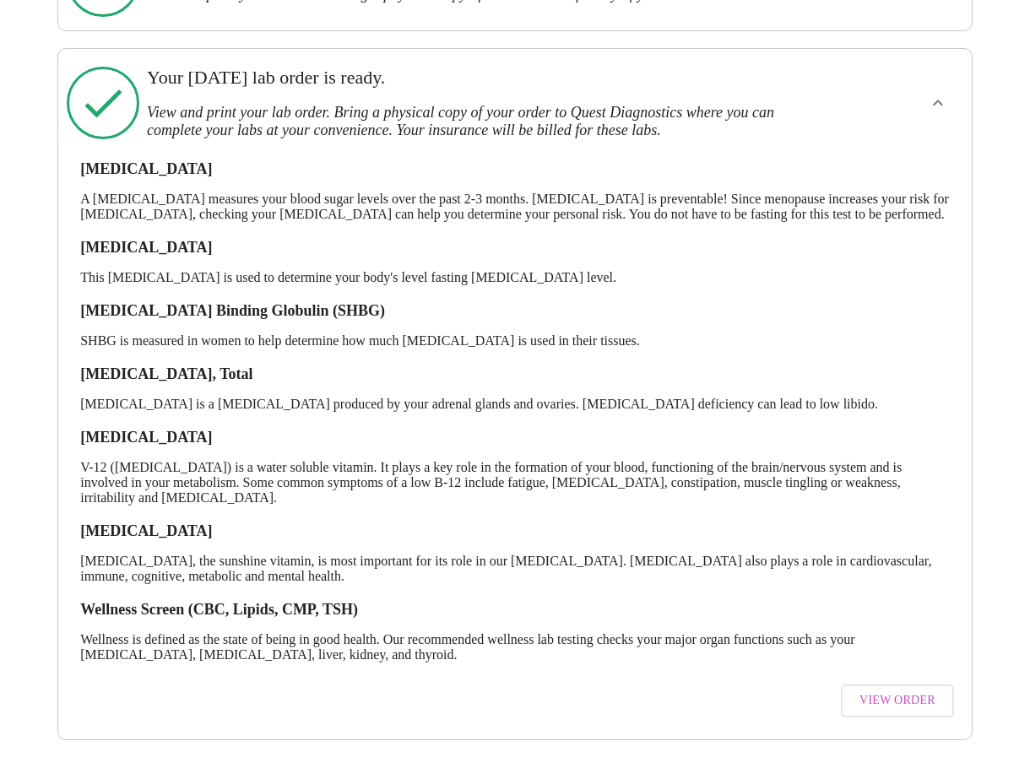
scroll to position [303, 0]
click at [927, 691] on span "View Order" at bounding box center [898, 701] width 76 height 21
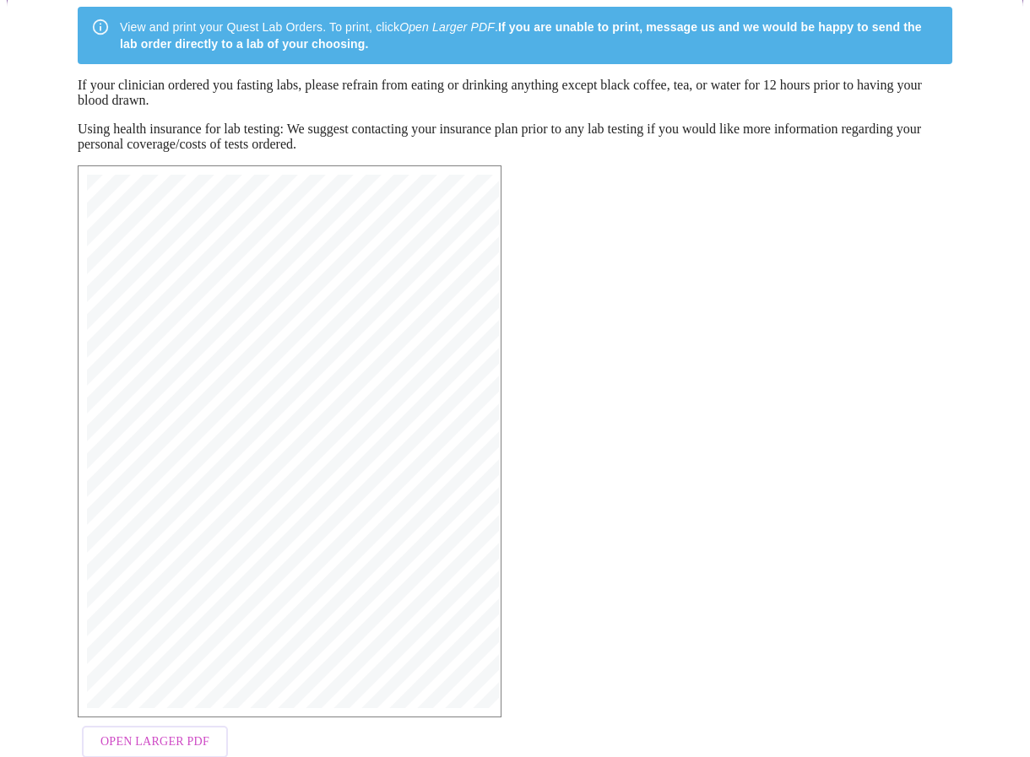
scroll to position [197, 0]
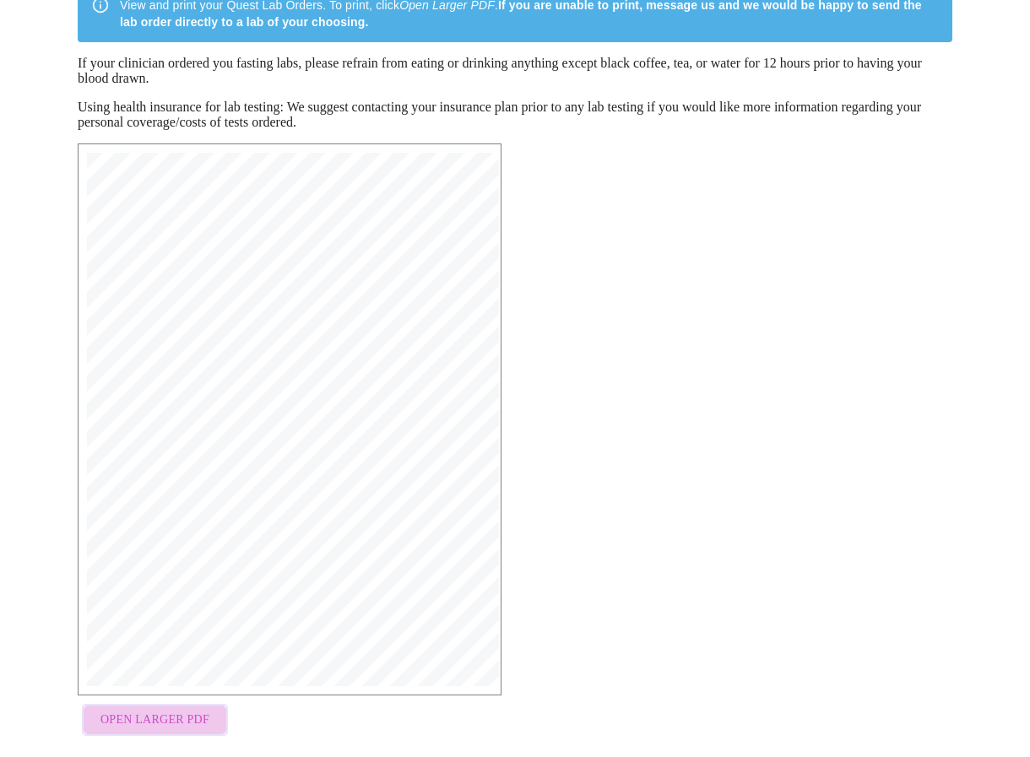
click at [183, 731] on span "Open Larger PDF" at bounding box center [154, 720] width 109 height 21
